Goal: Information Seeking & Learning: Learn about a topic

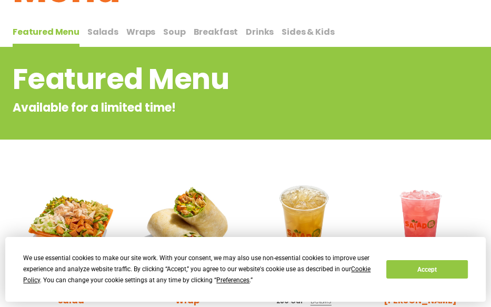
scroll to position [36, 0]
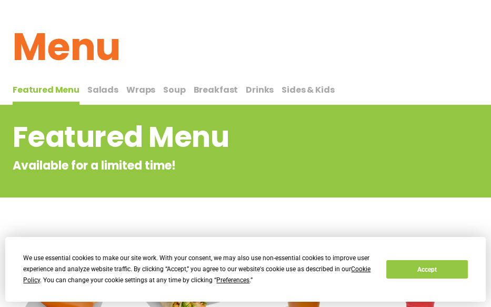
click at [112, 93] on span "Salads" at bounding box center [102, 90] width 31 height 12
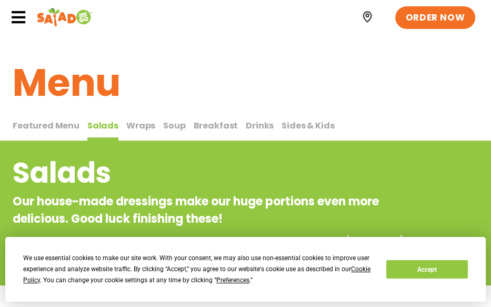
click at [142, 120] on span "Wraps" at bounding box center [140, 126] width 29 height 12
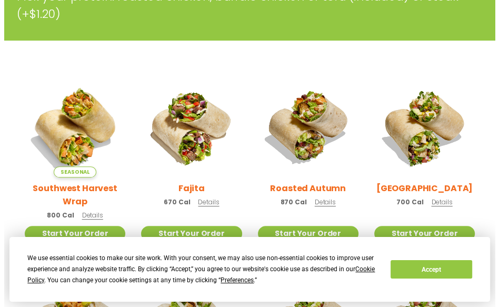
scroll to position [316, 0]
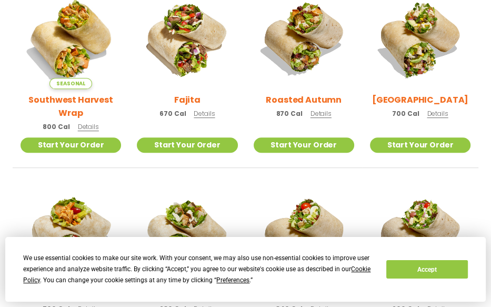
click at [197, 113] on span "Details" at bounding box center [204, 113] width 21 height 9
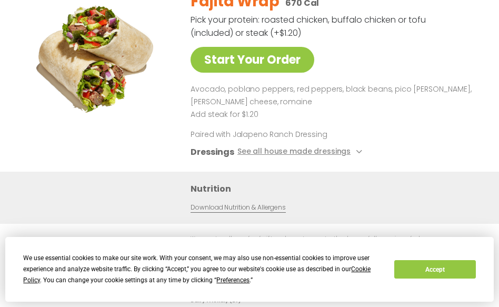
scroll to position [36, 0]
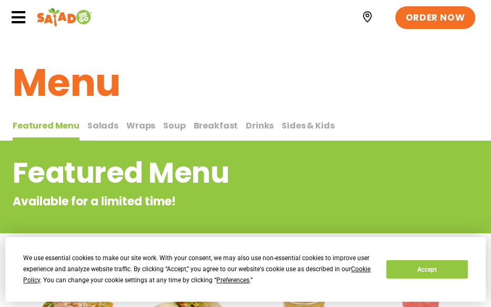
click at [126, 125] on span "Wraps" at bounding box center [140, 126] width 29 height 12
